Goal: Information Seeking & Learning: Check status

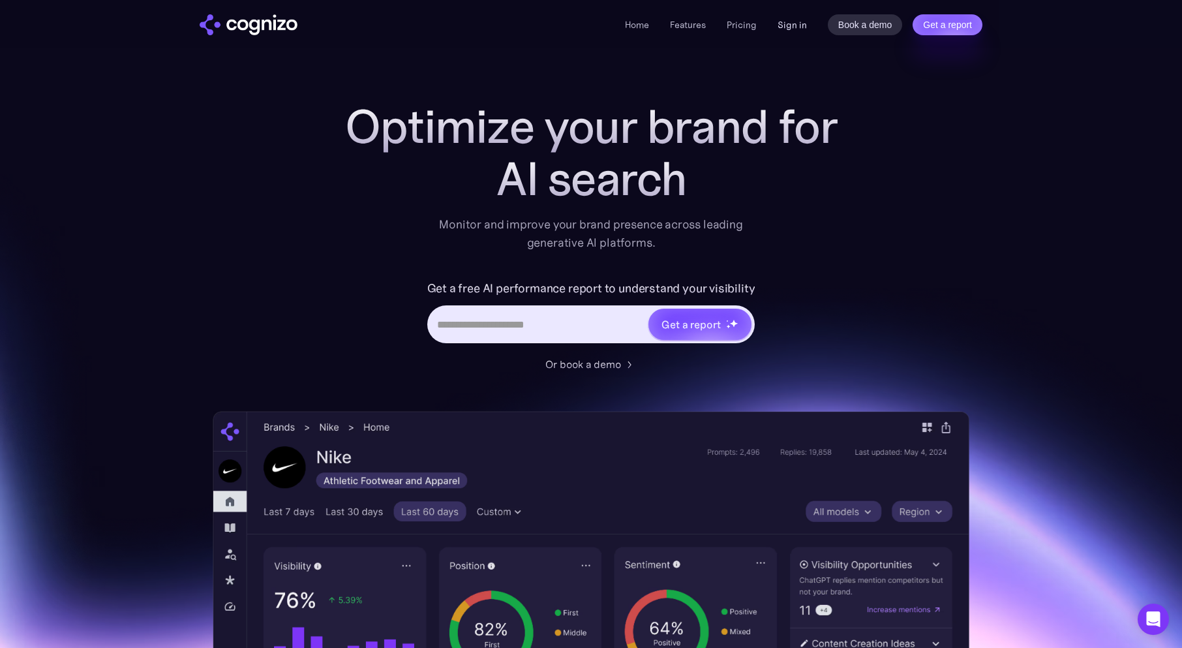
click at [805, 26] on link "Sign in" at bounding box center [792, 25] width 29 height 16
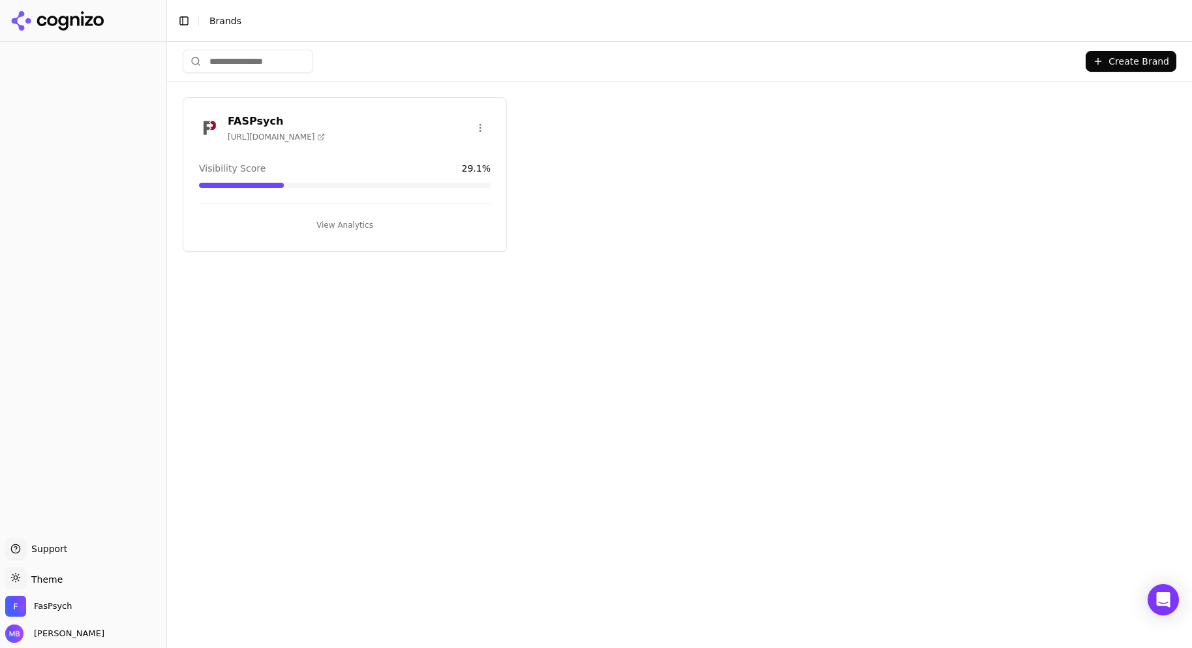
click at [350, 223] on button "View Analytics" at bounding box center [345, 225] width 292 height 21
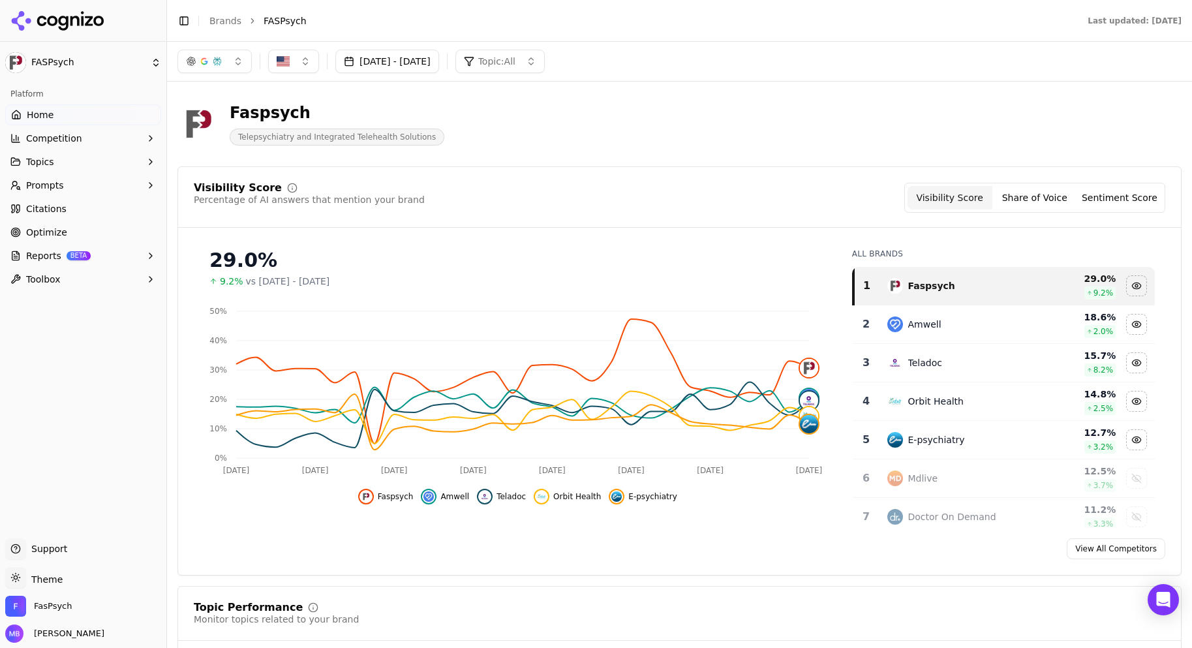
click at [121, 256] on button "Reports BETA" at bounding box center [83, 255] width 156 height 21
click at [130, 193] on button "Prompts" at bounding box center [83, 185] width 156 height 21
click at [131, 172] on button "Topics" at bounding box center [83, 161] width 156 height 21
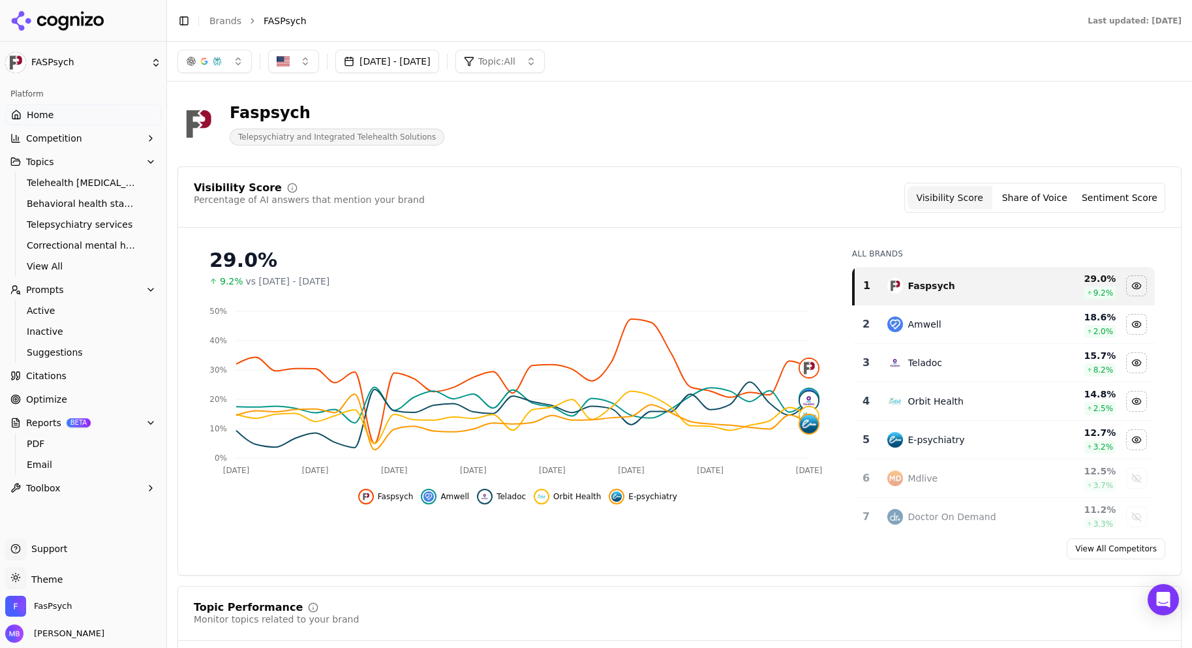
click at [133, 149] on ul "Home Competition Topics Telehealth [MEDICAL_DATA] Behavioral health staffing Te…" at bounding box center [83, 301] width 156 height 394
click at [130, 136] on button "Competition" at bounding box center [83, 138] width 156 height 21
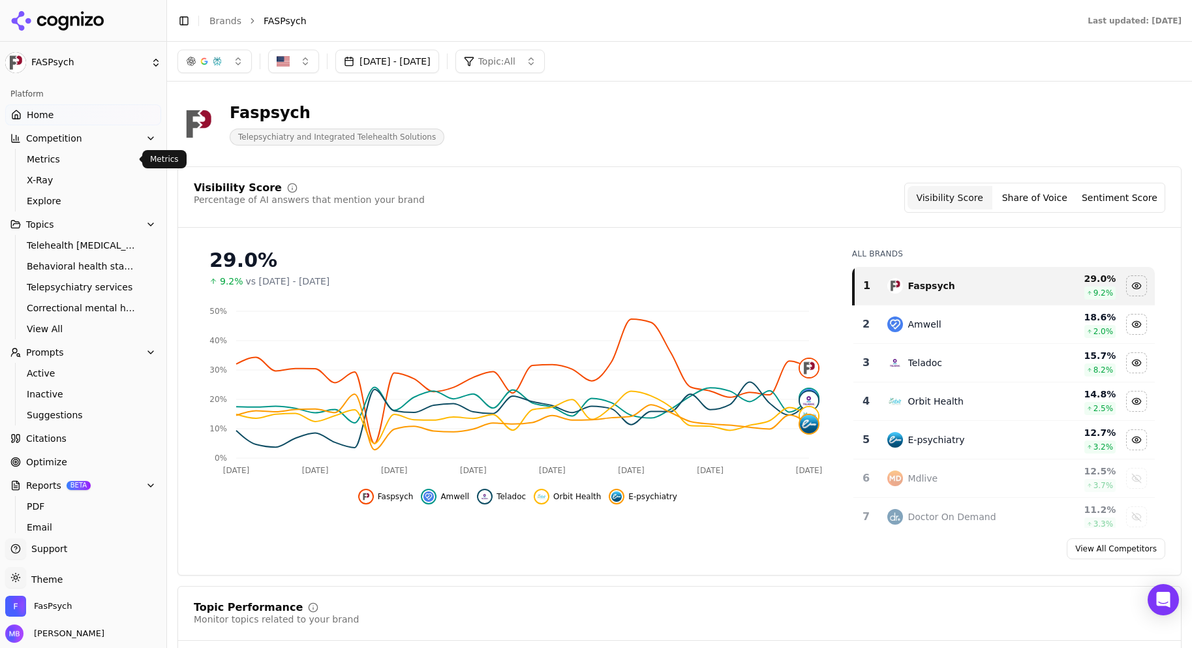
click at [123, 163] on span "Metrics" at bounding box center [84, 159] width 114 height 13
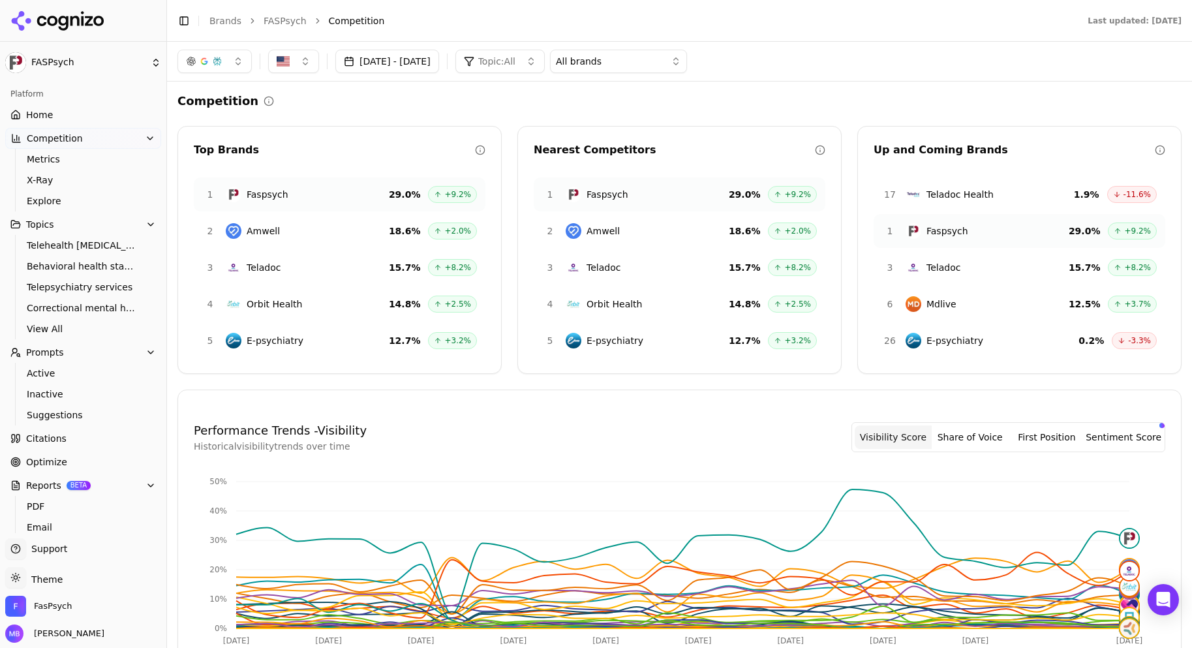
scroll to position [33, 0]
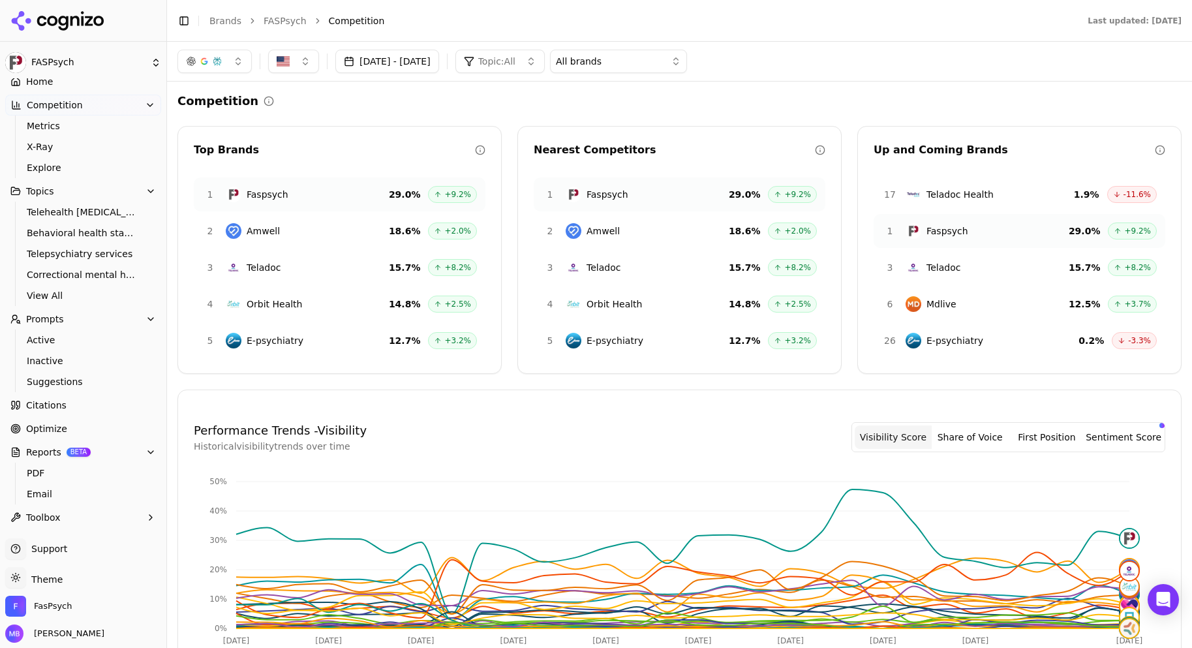
click at [514, 439] on div "Performance Trends - Visibility Historical visibility trends over time Visibili…" at bounding box center [680, 437] width 972 height 31
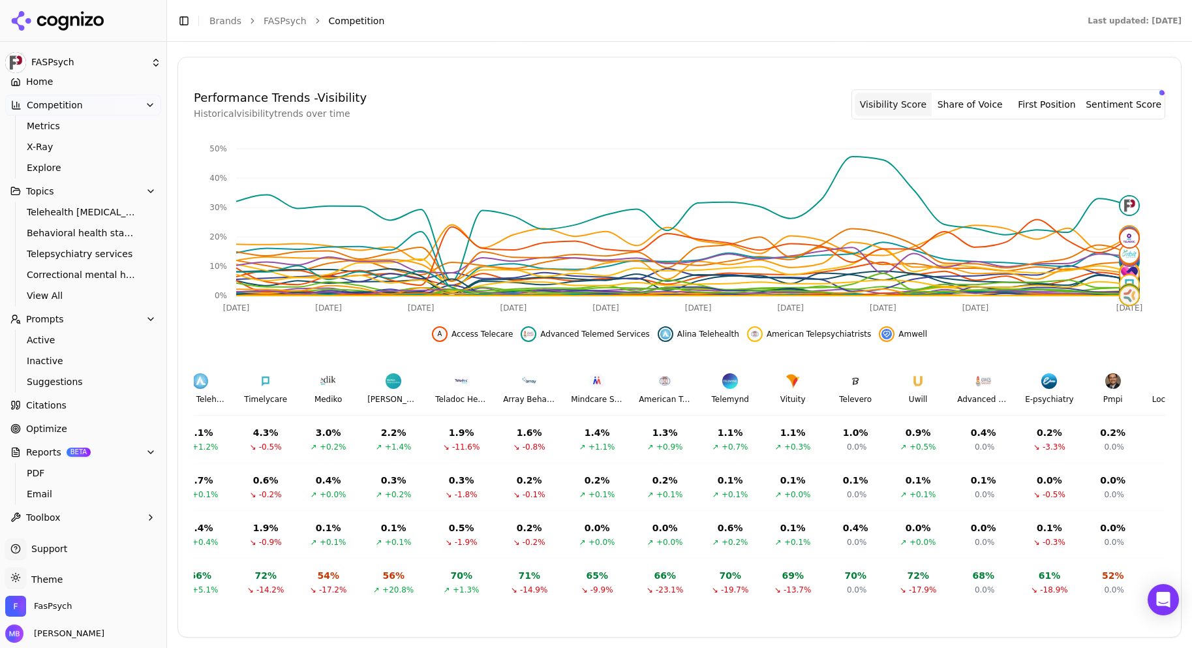
scroll to position [0, 872]
